Goal: Check status: Check status

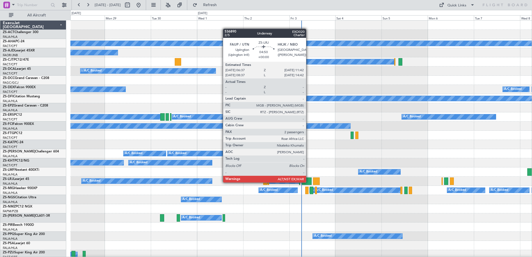
click at [309, 182] on div at bounding box center [307, 182] width 10 height 8
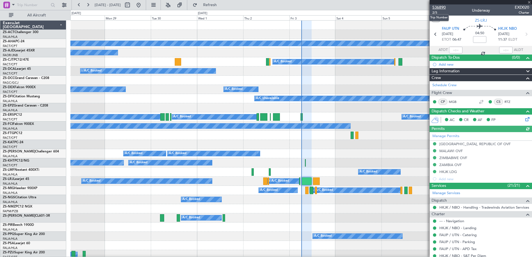
click at [440, 7] on span "536890" at bounding box center [439, 7] width 13 height 6
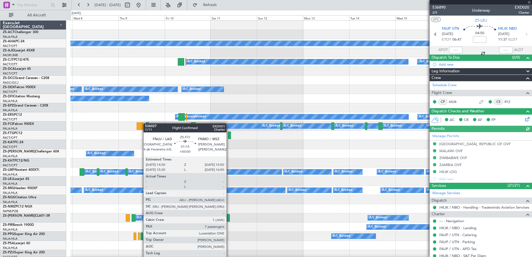
click at [146, 123] on div at bounding box center [147, 126] width 3 height 8
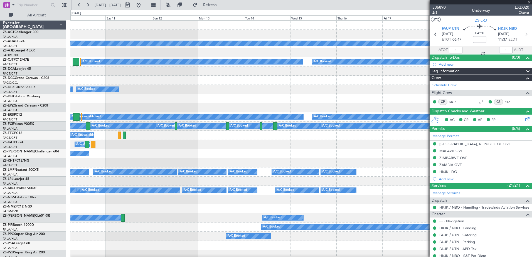
type input "7"
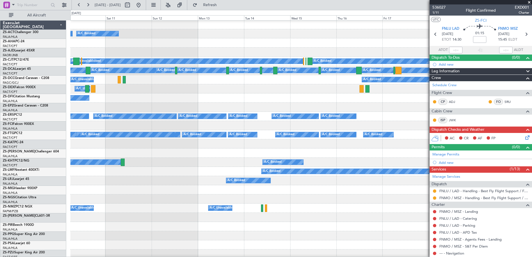
scroll to position [56, 0]
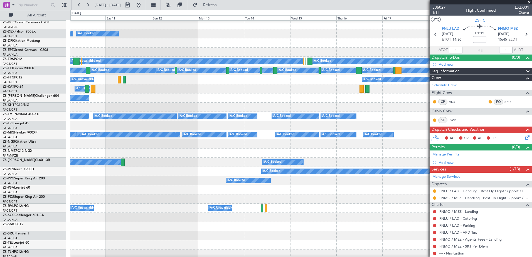
drag, startPoint x: 44, startPoint y: 14, endPoint x: 114, endPoint y: 30, distance: 71.9
click at [44, 14] on span "All Aircraft" at bounding box center [36, 15] width 44 height 4
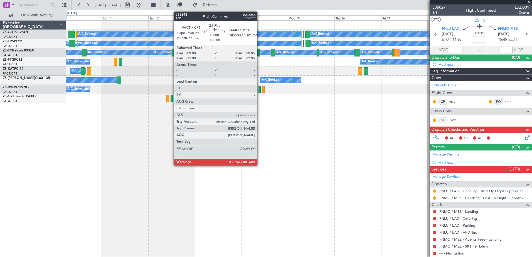
click at [259, 92] on div at bounding box center [260, 90] width 2 height 8
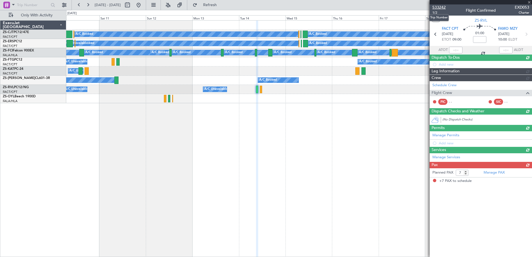
click at [441, 8] on span "533242" at bounding box center [439, 7] width 13 height 6
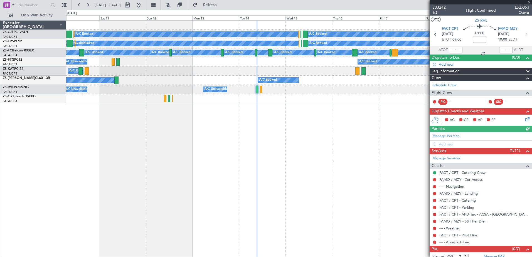
click at [438, 7] on span "533242" at bounding box center [439, 7] width 13 height 6
